Goal: Task Accomplishment & Management: Manage account settings

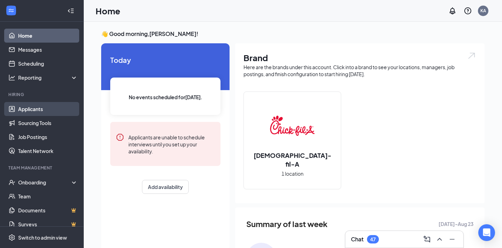
click at [44, 108] on link "Applicants" at bounding box center [48, 109] width 60 height 14
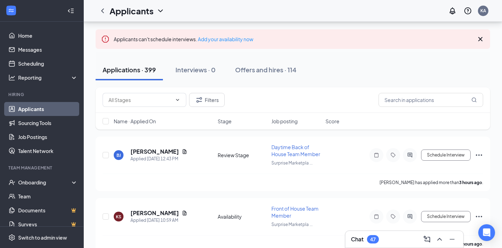
scroll to position [34, 0]
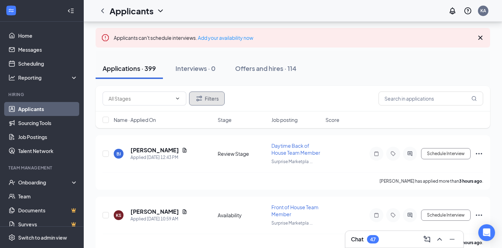
click at [217, 95] on button "Filters" at bounding box center [207, 98] width 36 height 14
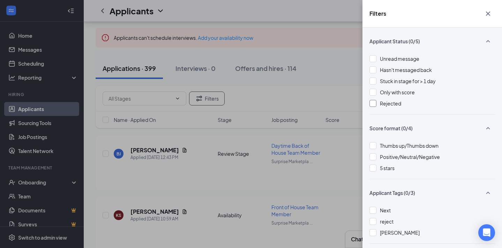
click at [377, 105] on div "Rejected" at bounding box center [433, 103] width 126 height 8
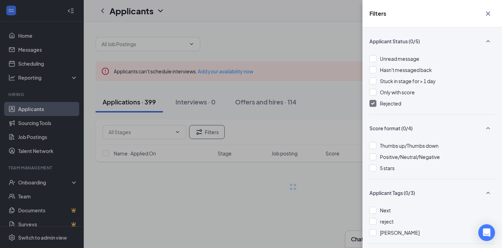
click at [326, 95] on div "Filters Applicant Status (0/5) Unread message Hasn't messaged back Stuck in sta…" at bounding box center [251, 124] width 502 height 248
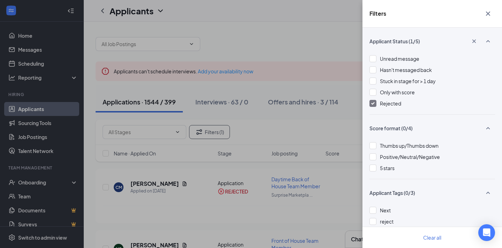
click at [488, 14] on icon "Cross" at bounding box center [488, 14] width 4 height 4
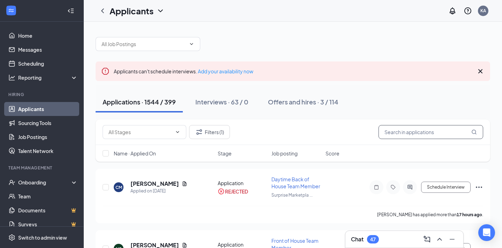
click at [435, 129] on input "text" at bounding box center [431, 132] width 105 height 14
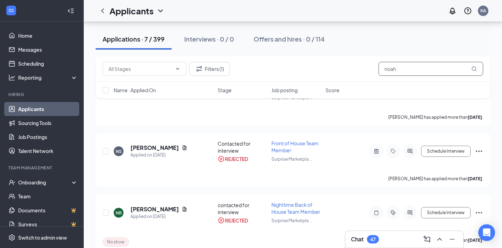
scroll to position [284, 0]
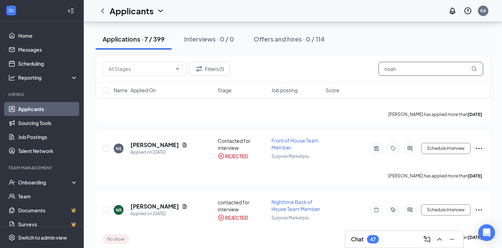
type input "noah"
click at [158, 142] on h5 "[PERSON_NAME]" at bounding box center [155, 145] width 49 height 8
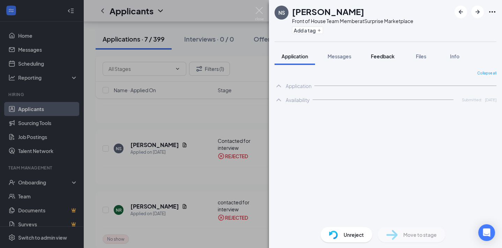
click at [377, 57] on span "Feedback" at bounding box center [383, 56] width 24 height 6
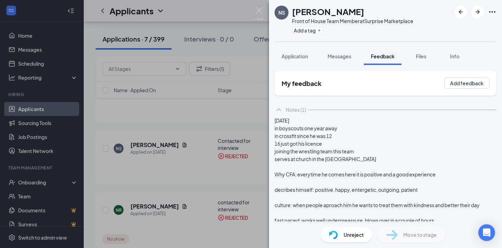
scroll to position [111, 0]
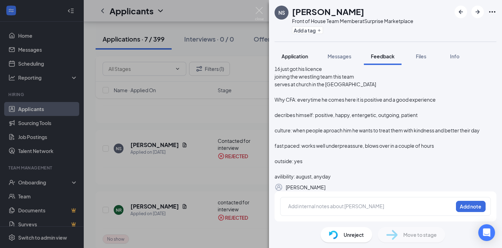
click at [295, 63] on button "Application" at bounding box center [295, 55] width 40 height 17
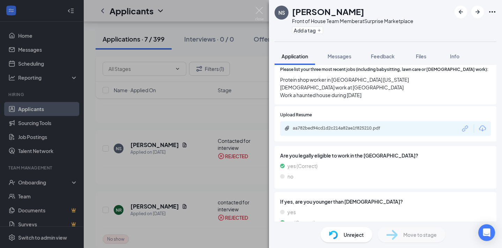
scroll to position [274, 0]
